Goal: Information Seeking & Learning: Check status

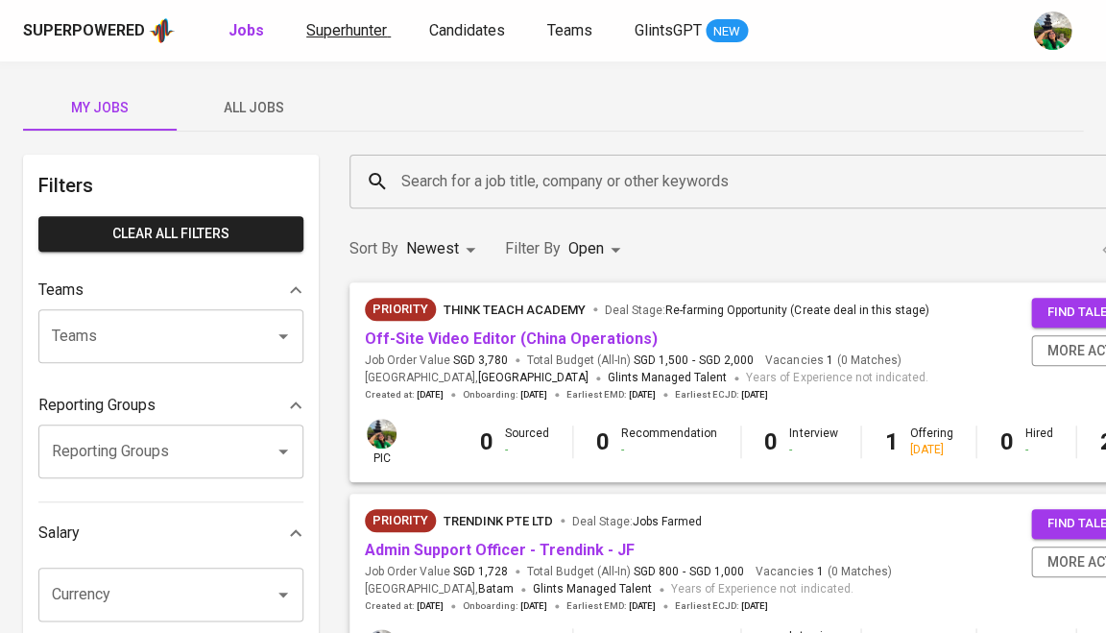
click at [366, 23] on span "Superhunter" at bounding box center [346, 30] width 81 height 18
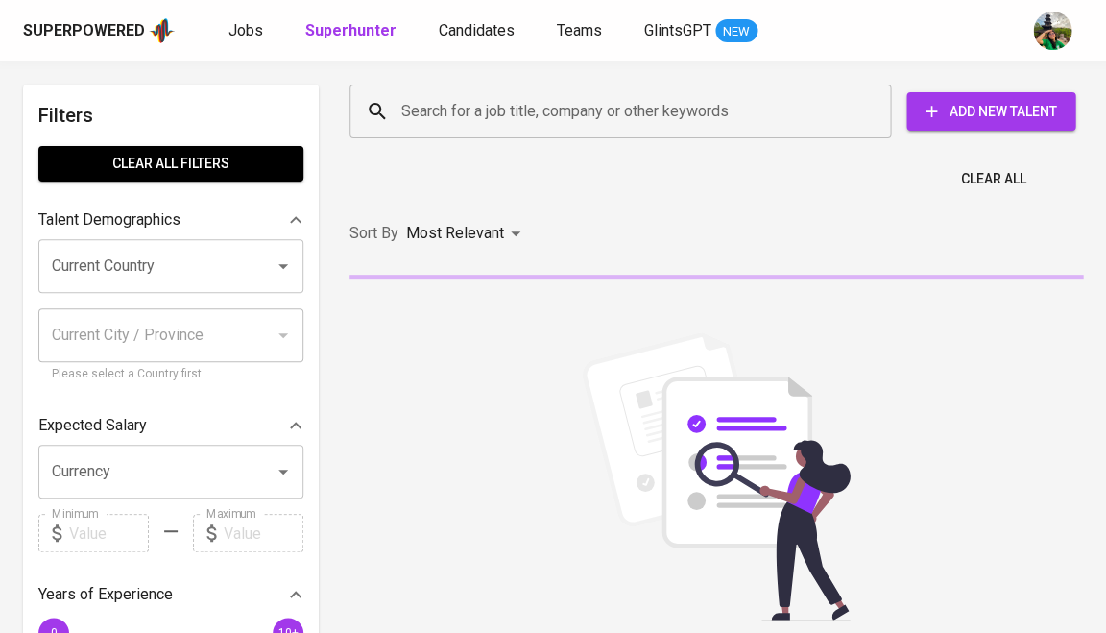
click at [431, 122] on input "Search for a job title, company or other keywords" at bounding box center [625, 111] width 457 height 36
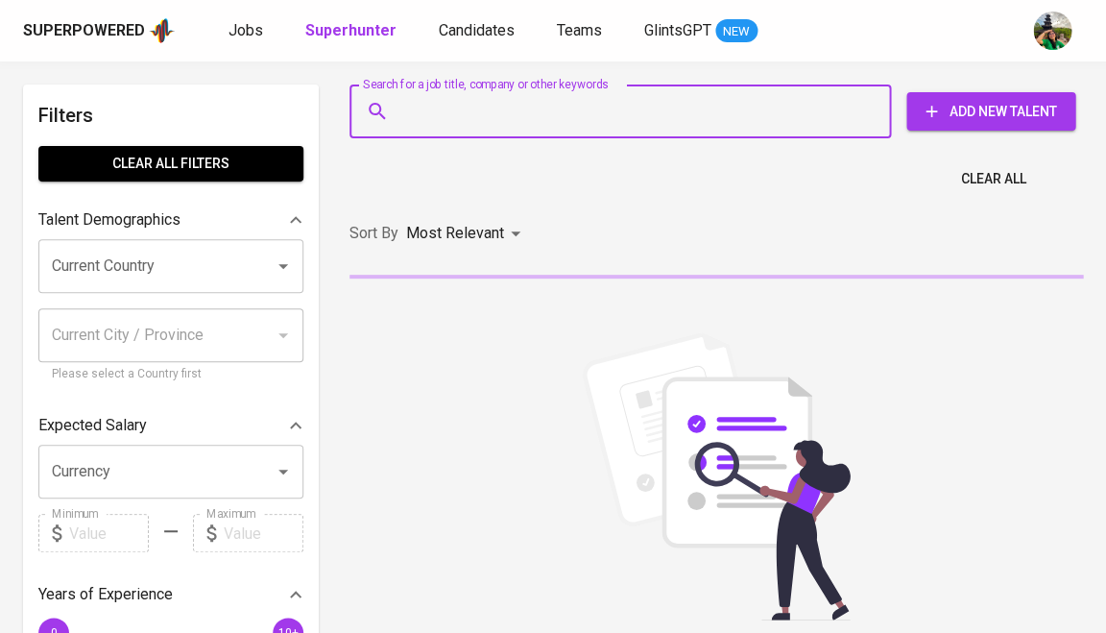
paste input "[EMAIL_ADDRESS][DOMAIN_NAME]"
type input "[EMAIL_ADDRESS][DOMAIN_NAME]"
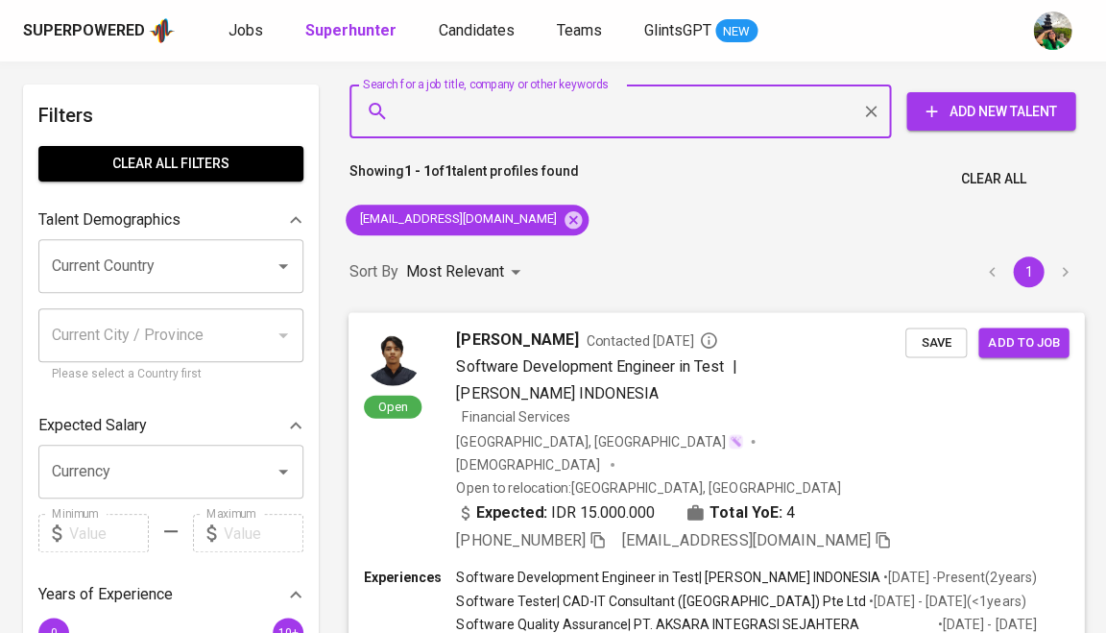
click at [936, 337] on span "Save" at bounding box center [936, 342] width 42 height 22
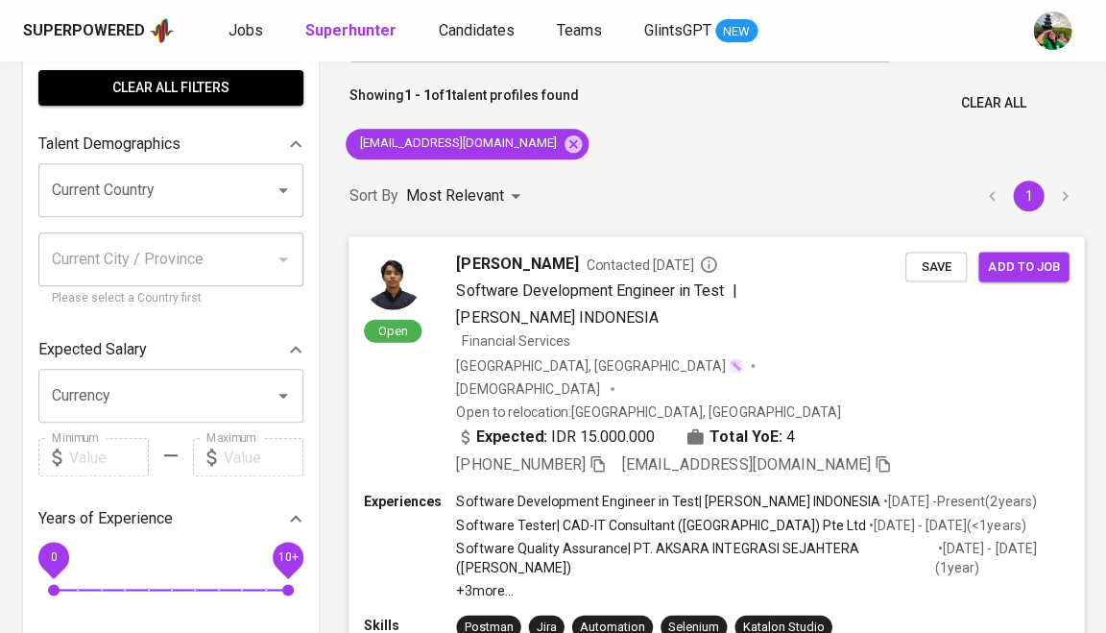
scroll to position [77, 0]
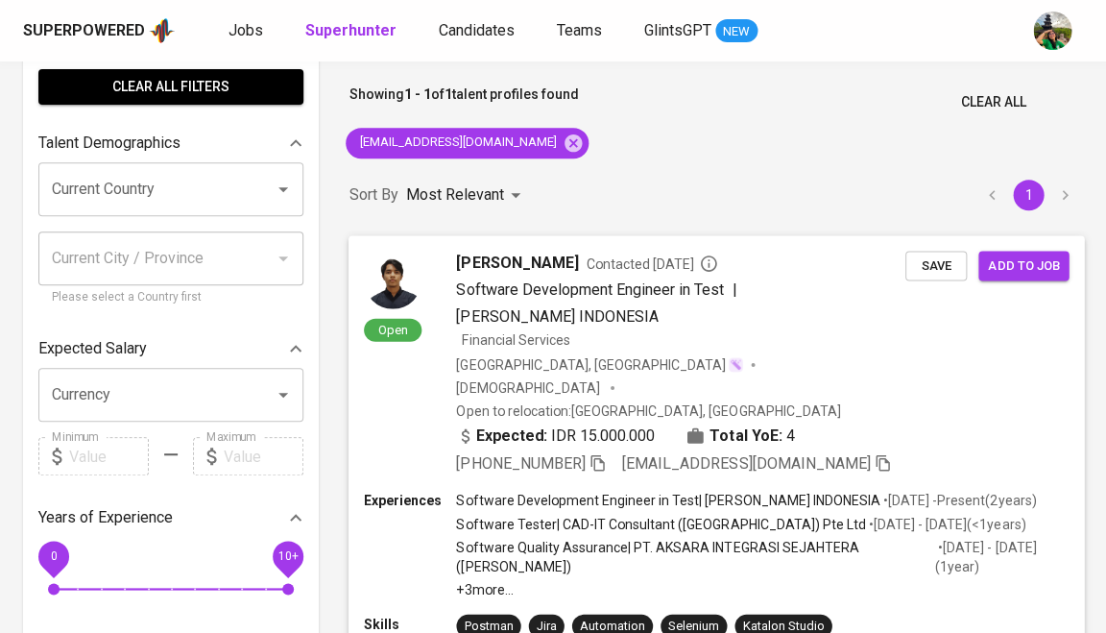
click at [556, 243] on div "Open [PERSON_NAME] Contacted [DATE] Software Development Engineer in Test | [PE…" at bounding box center [717, 362] width 736 height 255
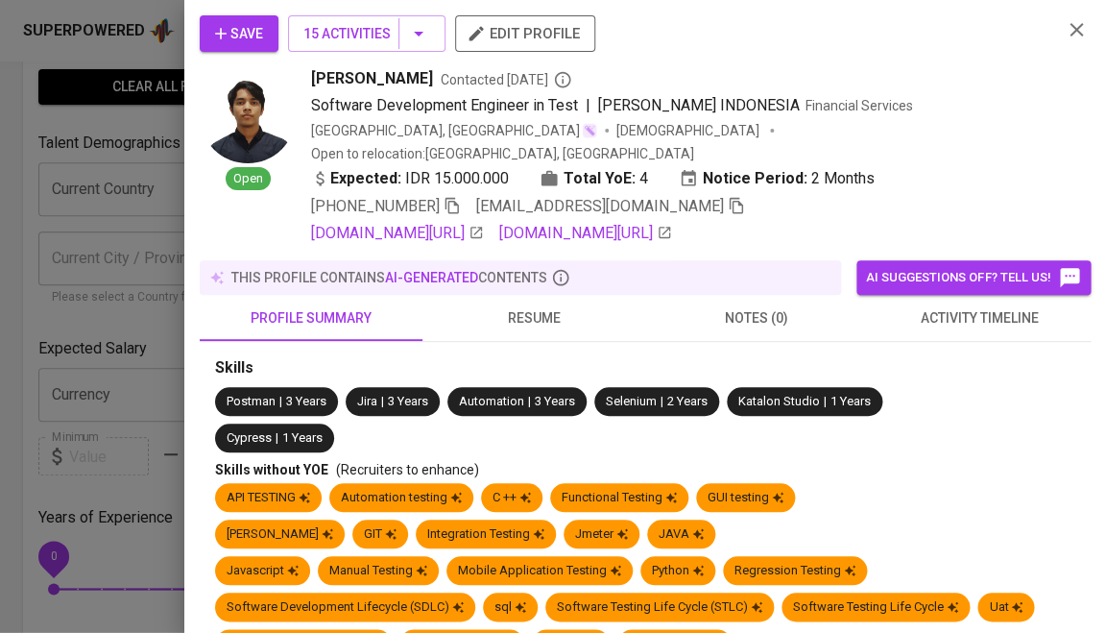
click at [983, 306] on span "activity timeline" at bounding box center [980, 318] width 200 height 24
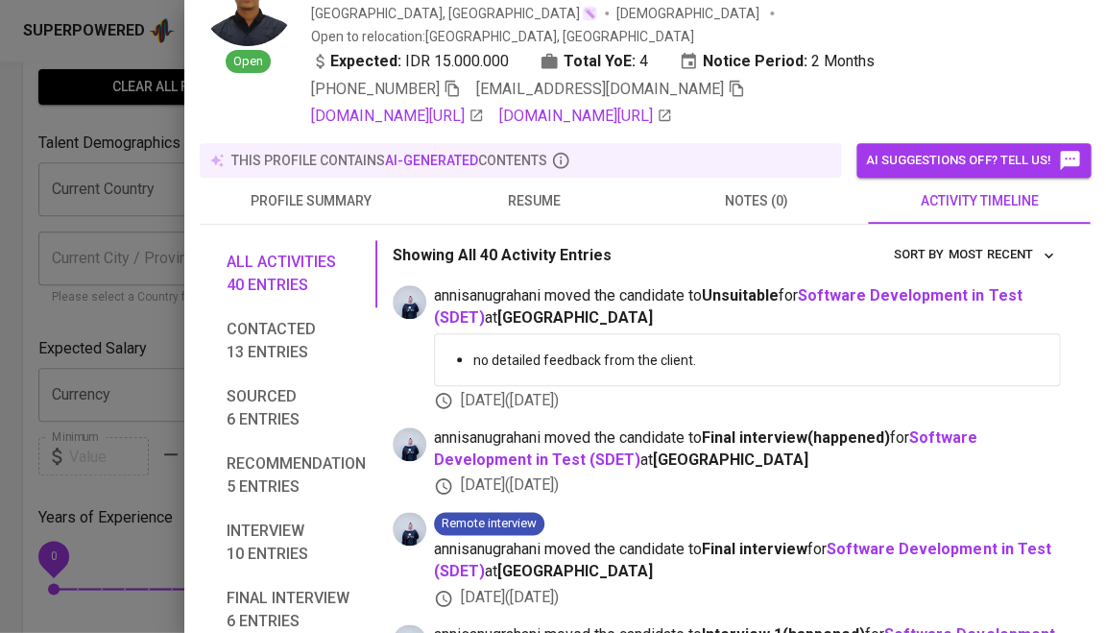
scroll to position [0, 0]
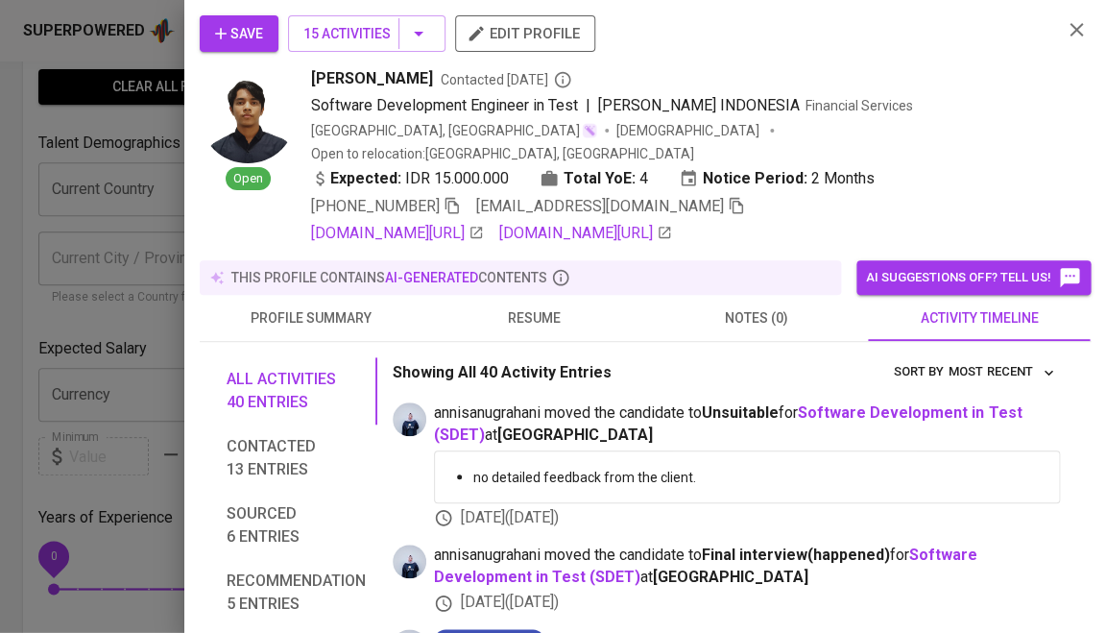
click at [106, 105] on div at bounding box center [553, 316] width 1106 height 633
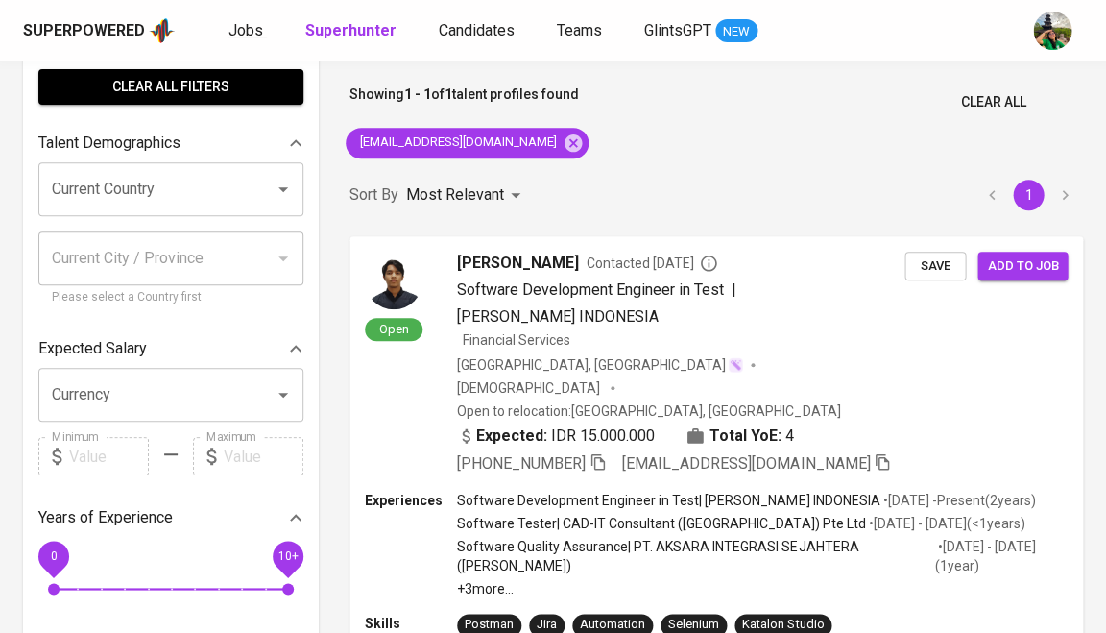
click at [248, 32] on span "Jobs" at bounding box center [246, 30] width 35 height 18
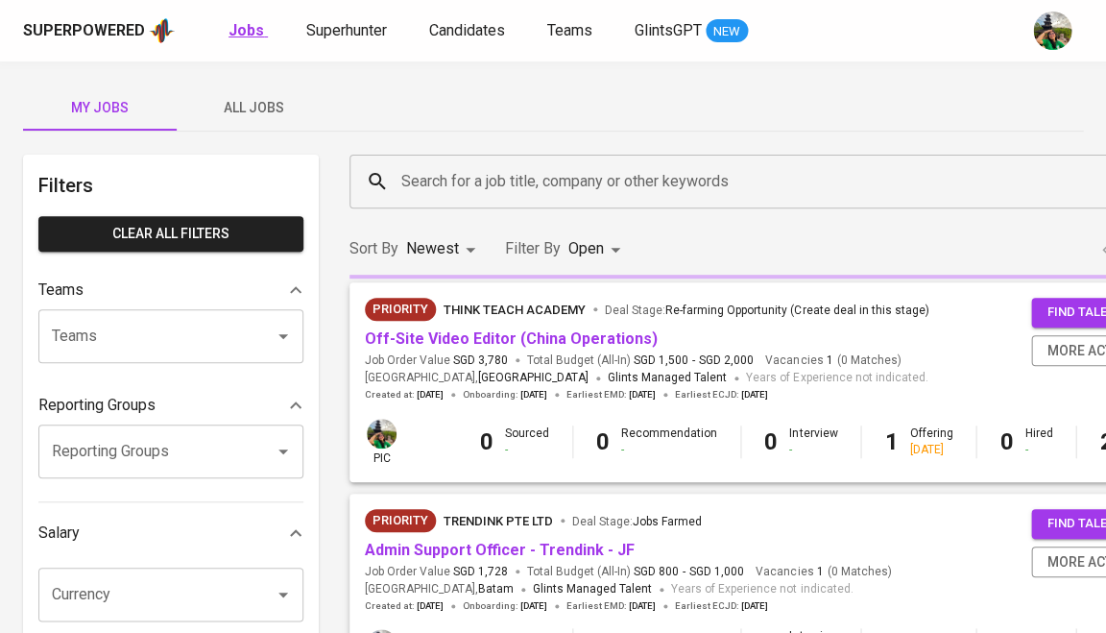
click at [248, 32] on b "Jobs" at bounding box center [247, 30] width 36 height 18
type input "OPEN"
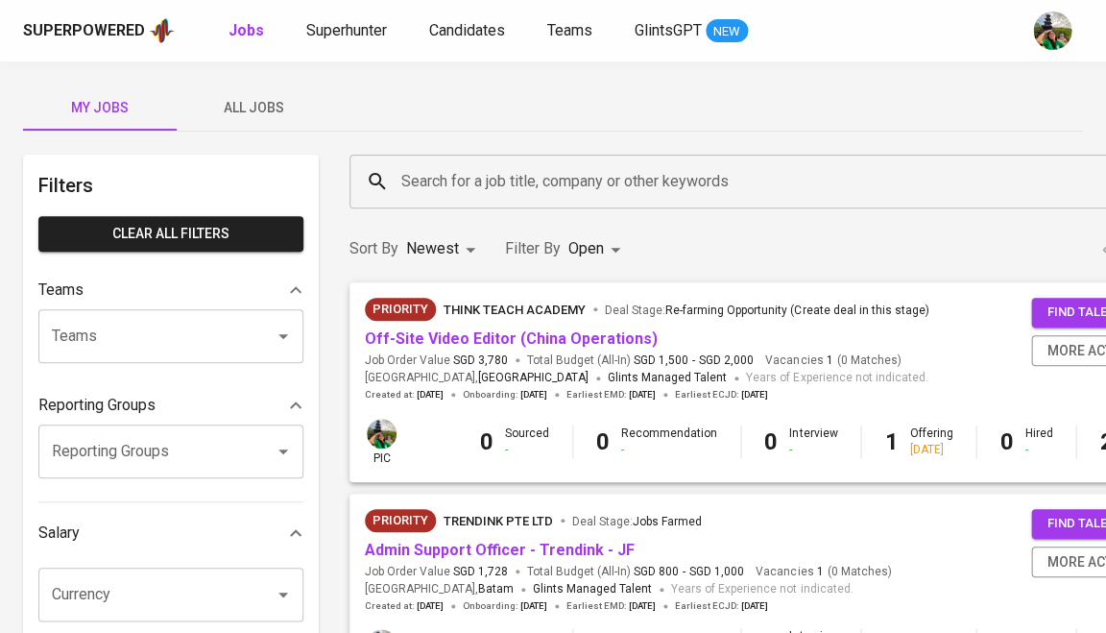
click at [345, 43] on div "Superpowered Jobs Superhunter Candidates Teams GlintsGPT NEW" at bounding box center [522, 30] width 999 height 29
click at [349, 38] on span "Superhunter" at bounding box center [346, 30] width 81 height 18
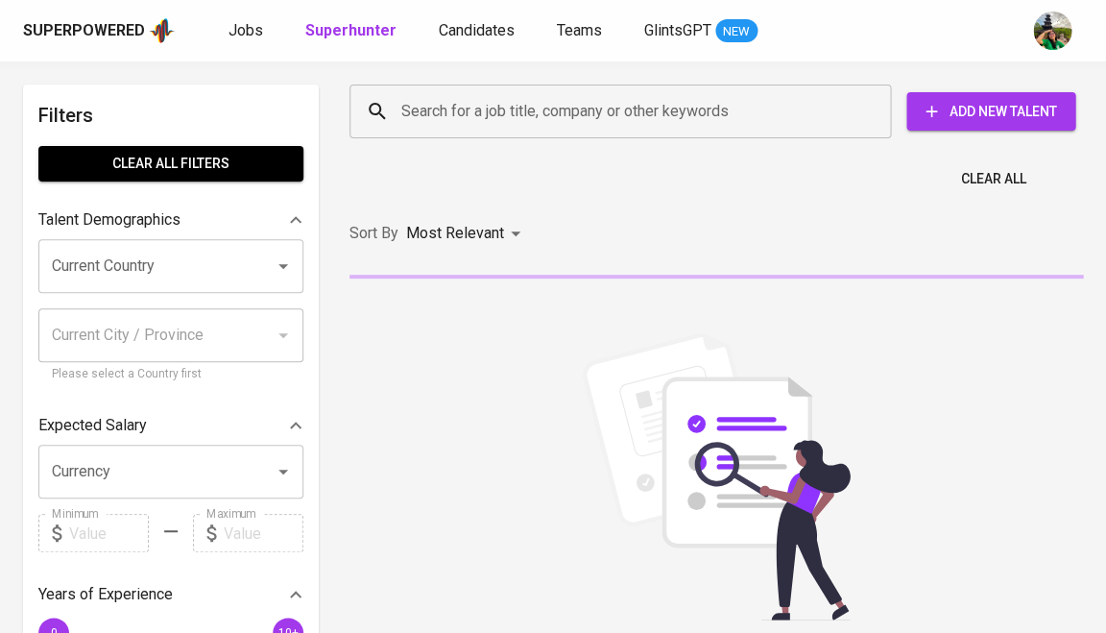
click at [482, 89] on div "Search for a job title, company or other keywords" at bounding box center [621, 112] width 542 height 54
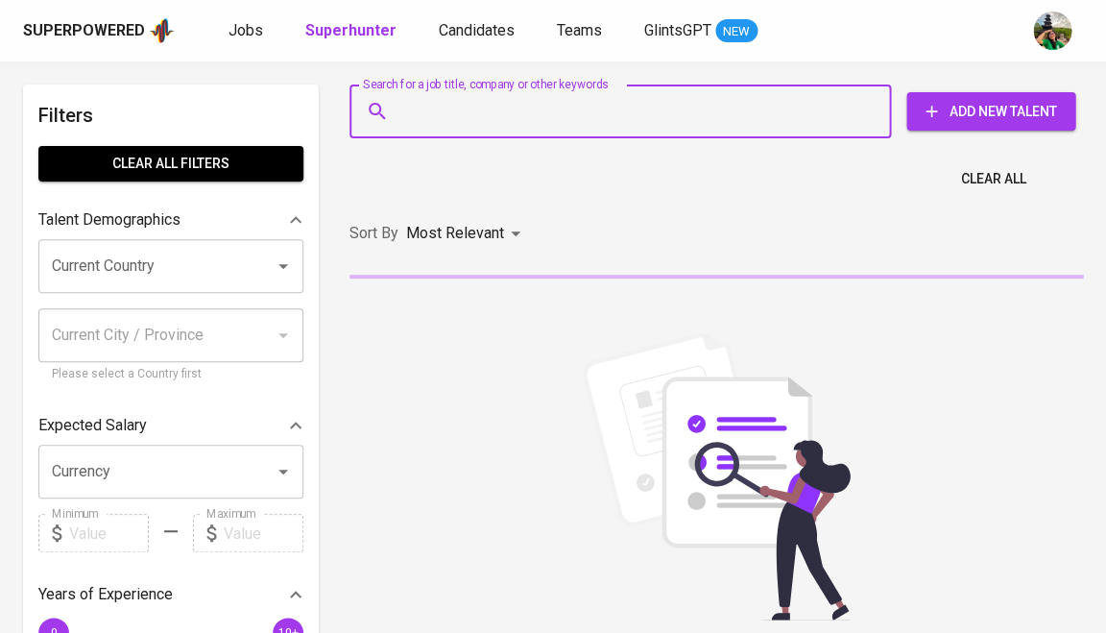
paste input "[EMAIL_ADDRESS][DOMAIN_NAME]"
type input "[EMAIL_ADDRESS][DOMAIN_NAME]"
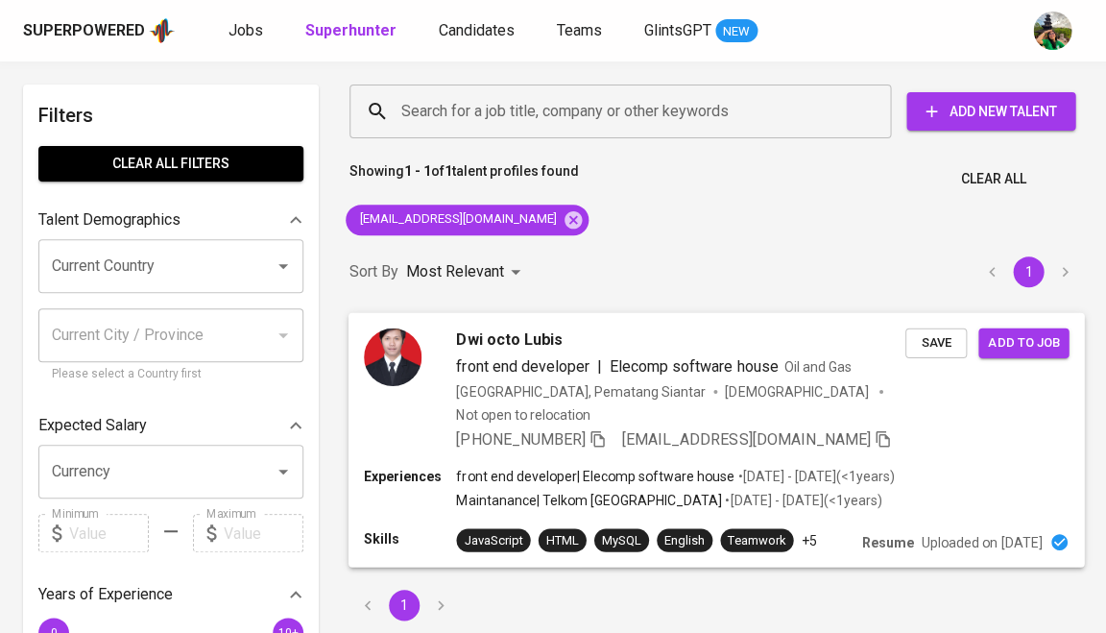
click at [466, 346] on span "Dwi octo Lubis" at bounding box center [509, 339] width 106 height 23
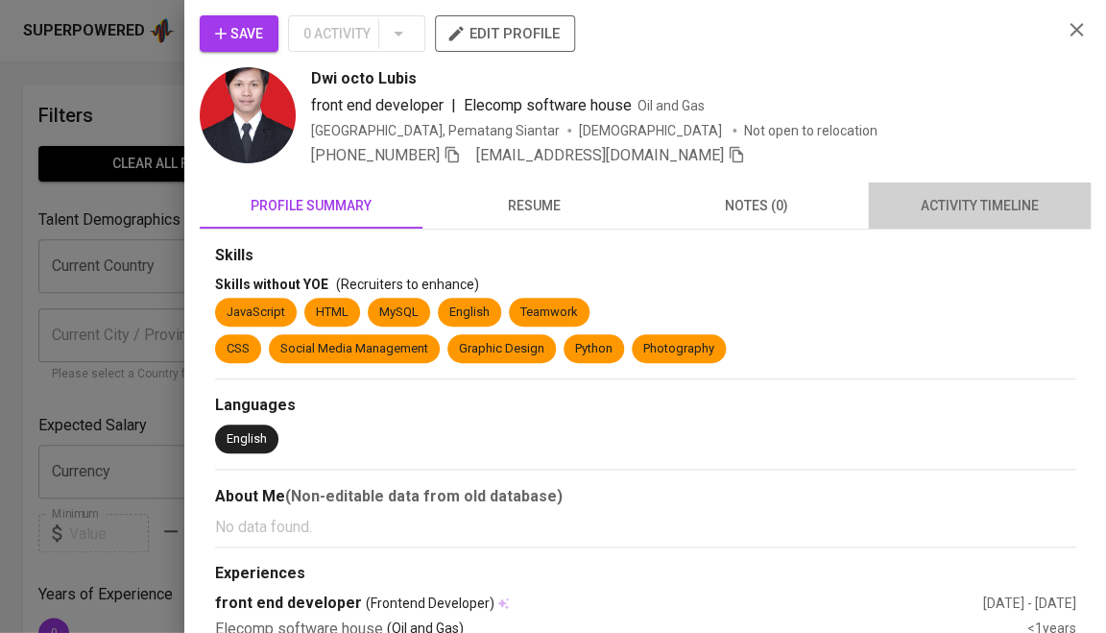
click at [1028, 194] on span "activity timeline" at bounding box center [980, 206] width 200 height 24
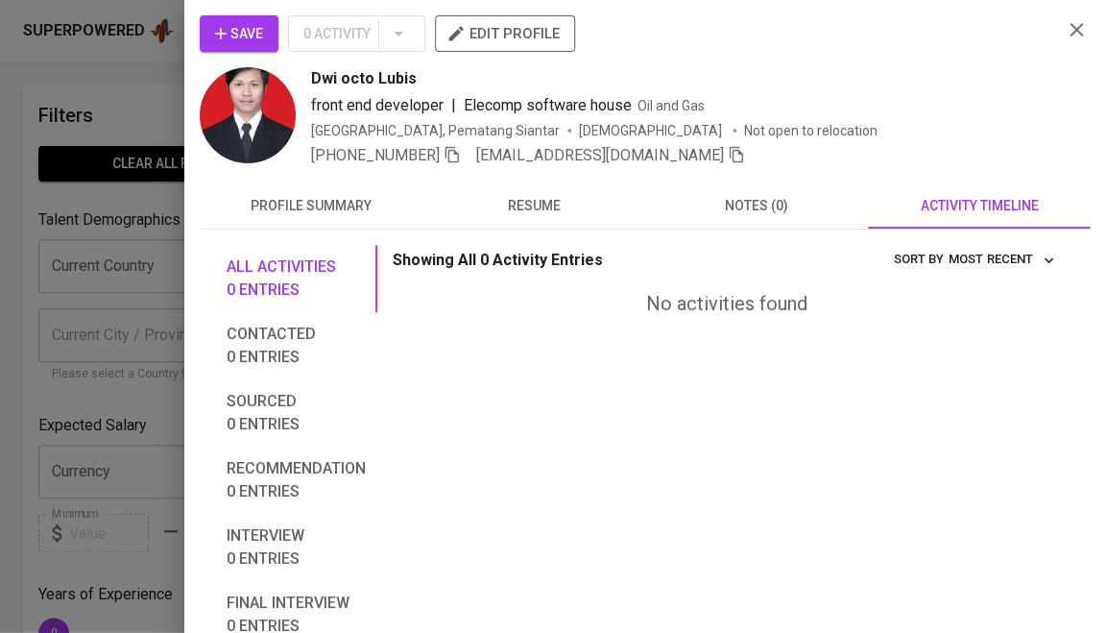
scroll to position [72, 0]
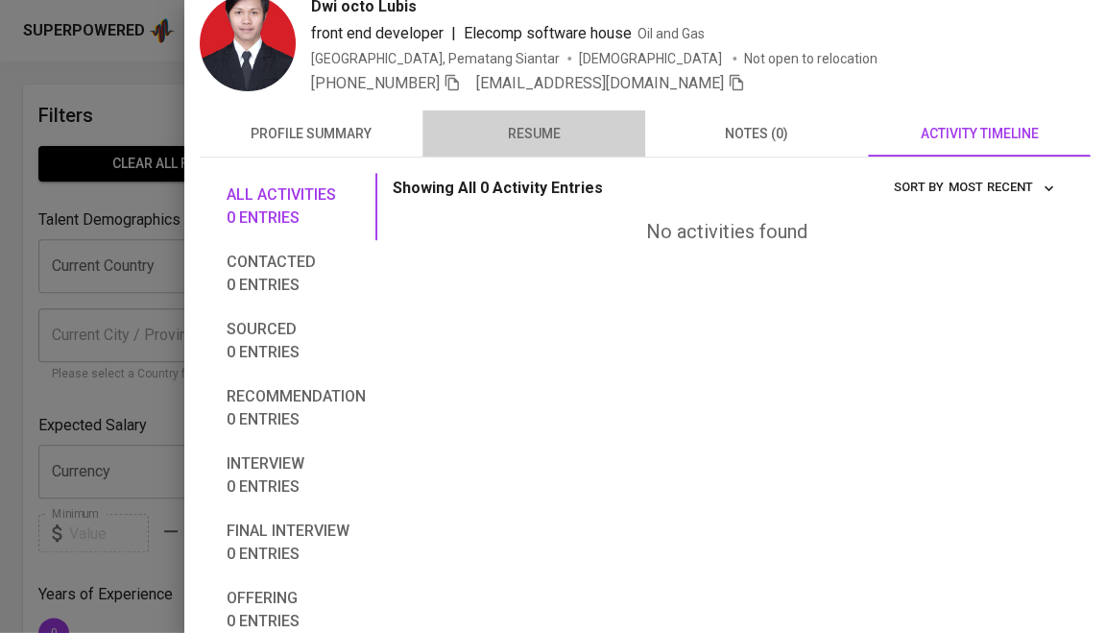
click at [538, 122] on span "resume" at bounding box center [534, 134] width 200 height 24
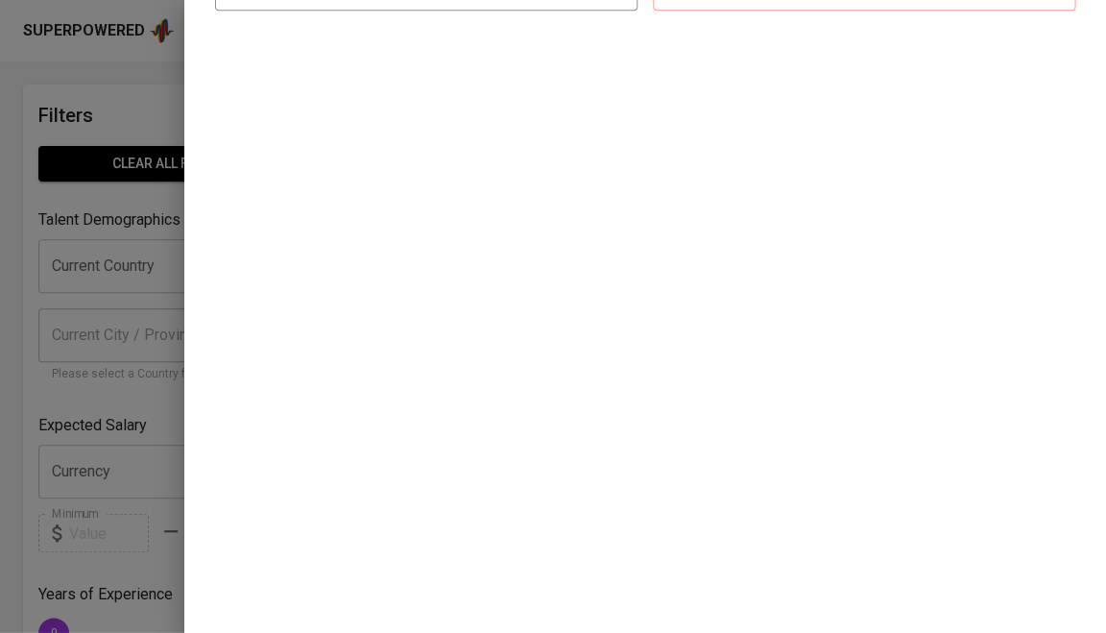
scroll to position [332, 0]
